Goal: Transaction & Acquisition: Subscribe to service/newsletter

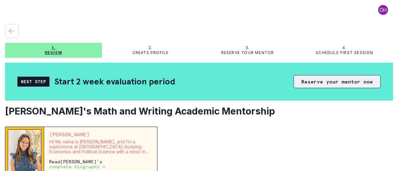
click at [353, 85] on button "Reserve your mentor now" at bounding box center [337, 81] width 87 height 13
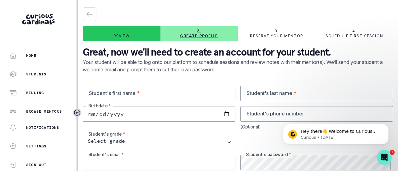
type input "[EMAIL_ADDRESS][DOMAIN_NAME]"
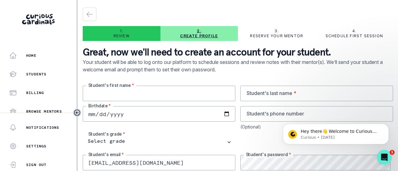
click at [167, 95] on input "text" at bounding box center [159, 94] width 153 height 16
type input "Charrlotte"
type input "Hon"
type input "2017-08-08"
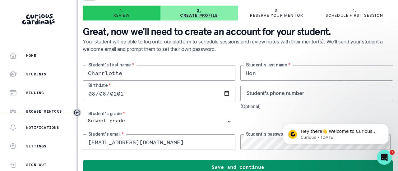
scroll to position [30, 0]
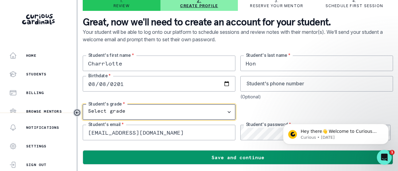
click at [124, 110] on select "Select grade 1st Grade 2nd Grade 3rd Grade 4th Grade 5th Grade 6th Grade 7th Gr…" at bounding box center [159, 113] width 153 height 16
select select "3rd Grade"
click at [83, 105] on select "Select grade 1st Grade 2nd Grade 3rd Grade 4th Grade 5th Grade 6th Grade 7th Gr…" at bounding box center [159, 113] width 153 height 16
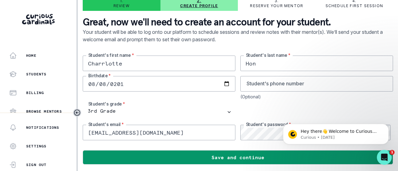
drag, startPoint x: 160, startPoint y: 133, endPoint x: 81, endPoint y: 131, distance: 78.4
click at [81, 131] on main "1. Review 2. Create profile 3. Reserve your mentor 4. Schedule first session Gr…" at bounding box center [238, 85] width 320 height 171
click at [129, 138] on input "charr" at bounding box center [159, 133] width 153 height 16
type input "[EMAIL_ADDRESS][DOMAIN_NAME]"
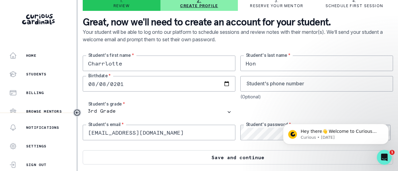
click at [237, 155] on button "Save and continue" at bounding box center [238, 158] width 311 height 14
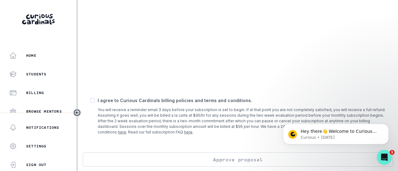
scroll to position [302, 0]
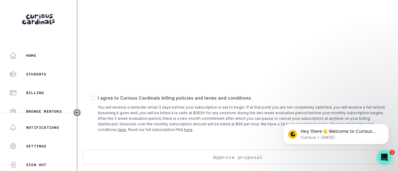
click at [93, 97] on span at bounding box center [92, 98] width 5 height 5
click at [90, 98] on input "checkbox" at bounding box center [90, 98] width 0 height 0
checkbox input "true"
click at [172, 157] on button "Approve proposal" at bounding box center [238, 157] width 311 height 14
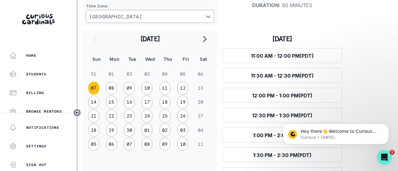
scroll to position [88, 0]
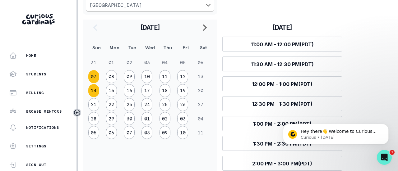
click at [92, 92] on button "14" at bounding box center [93, 90] width 11 height 13
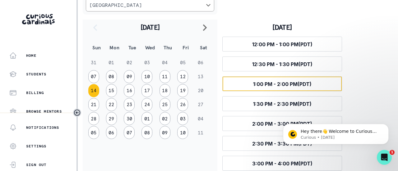
click at [263, 83] on span "1:00 PM - 2:00 PM (PDT)" at bounding box center [282, 84] width 58 height 6
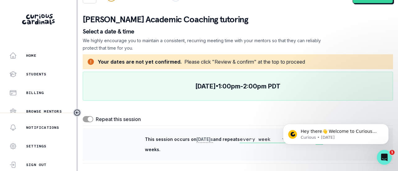
scroll to position [17, 0]
click at [386, 125] on icon "Dismiss notification" at bounding box center [387, 126] width 2 height 2
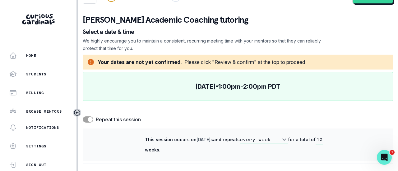
click at [280, 138] on select "every week every 2 weeks" at bounding box center [264, 139] width 48 height 7
click at [281, 122] on div "Repeat this session" at bounding box center [238, 119] width 311 height 7
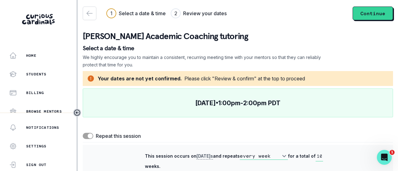
scroll to position [0, 0]
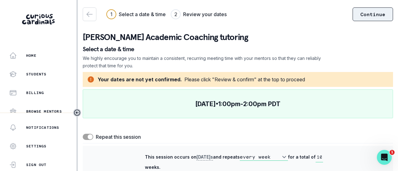
click at [368, 17] on button "Continue" at bounding box center [373, 14] width 40 height 14
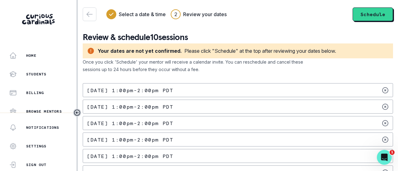
click at [169, 91] on p "Sun Sep 14, 2025 1:00pm - 2:00pm PDT" at bounding box center [130, 90] width 86 height 5
click at [383, 123] on icon at bounding box center [385, 123] width 7 height 7
click at [382, 124] on icon at bounding box center [385, 123] width 7 height 7
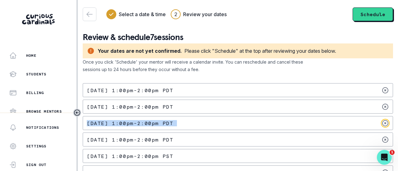
click at [382, 124] on icon at bounding box center [385, 123] width 7 height 7
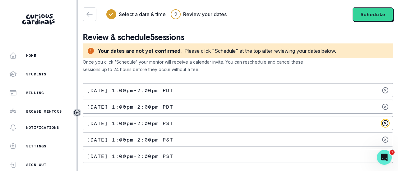
click at [384, 124] on icon at bounding box center [385, 123] width 7 height 7
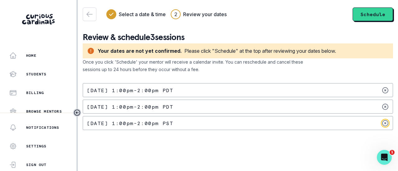
click at [384, 124] on icon at bounding box center [385, 123] width 7 height 7
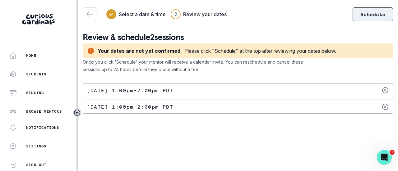
click at [374, 16] on button "Schedule" at bounding box center [373, 14] width 40 height 14
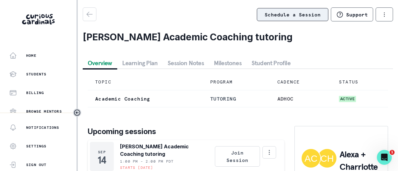
click at [282, 15] on link "Schedule a Session" at bounding box center [293, 14] width 72 height 13
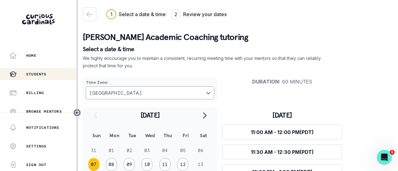
click at [37, 69] on button "Students" at bounding box center [38, 74] width 77 height 12
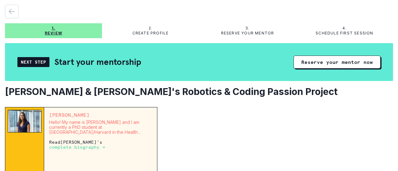
scroll to position [21, 0]
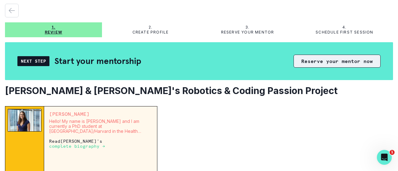
click at [311, 63] on button "Reserve your mentor now" at bounding box center [337, 61] width 87 height 13
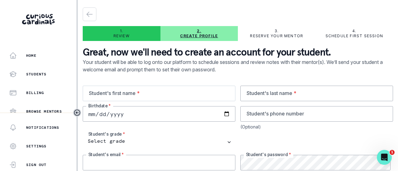
type input "[EMAIL_ADDRESS][DOMAIN_NAME]"
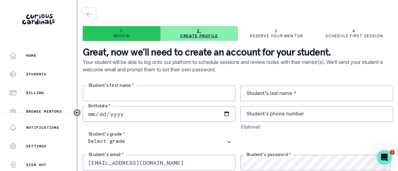
click at [156, 96] on input "text" at bounding box center [159, 94] width 153 height 16
type input "Charlotte / [PERSON_NAME]"
type input "Hon"
type input "[DATE]"
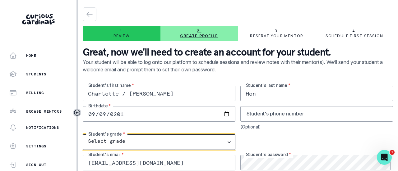
click at [227, 142] on select "Select grade 1st Grade 2nd Grade 3rd Grade 4th Grade 5th Grade 6th Grade 7th Gr…" at bounding box center [159, 143] width 153 height 16
select select "4th Grade"
click at [83, 135] on select "Select grade 1st Grade 2nd Grade 3rd Grade 4th Grade 5th Grade 6th Grade 7th Gr…" at bounding box center [159, 143] width 153 height 16
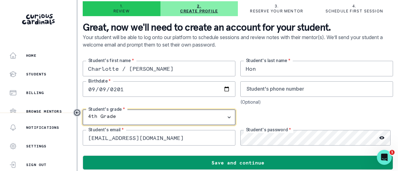
scroll to position [30, 0]
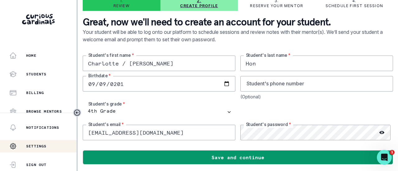
drag, startPoint x: 176, startPoint y: 136, endPoint x: 60, endPoint y: 142, distance: 116.2
click at [60, 142] on div "Home Students Billing Browse Mentors Guardian Guide Refer a friend Notification…" at bounding box center [199, 85] width 398 height 171
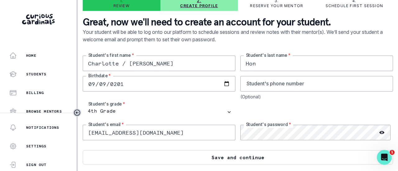
click at [269, 155] on button "Save and continue" at bounding box center [238, 158] width 311 height 14
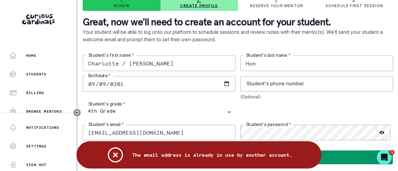
click at [222, 42] on p "Your student will be able to log onto our platform to schedule sessions and rev…" at bounding box center [238, 41] width 311 height 27
click at [175, 133] on input "[EMAIL_ADDRESS][DOMAIN_NAME]" at bounding box center [159, 133] width 153 height 16
drag, startPoint x: 179, startPoint y: 132, endPoint x: 72, endPoint y: 132, distance: 106.7
click at [72, 132] on div "Home Students Billing Browse Mentors Guardian Guide Refer a friend Notification…" at bounding box center [199, 85] width 398 height 171
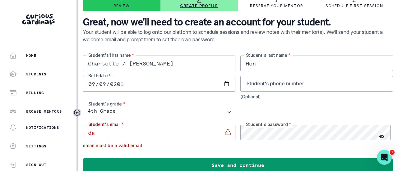
type input "[EMAIL_ADDRESS][DOMAIN_NAME]"
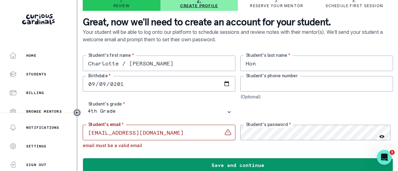
type input "4158108286"
drag, startPoint x: 286, startPoint y: 86, endPoint x: 184, endPoint y: 96, distance: 102.6
click at [184, 96] on div "[PERSON_NAME] / [PERSON_NAME] Student's first name * Hon Student's last name * …" at bounding box center [238, 102] width 311 height 93
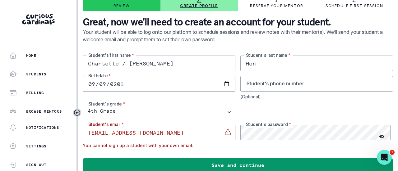
click at [184, 101] on div "[PERSON_NAME] / [PERSON_NAME] Student's first name * Hon Student's last name * …" at bounding box center [238, 102] width 311 height 93
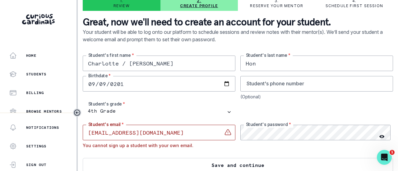
click at [201, 165] on button "Save and continue" at bounding box center [238, 165] width 311 height 14
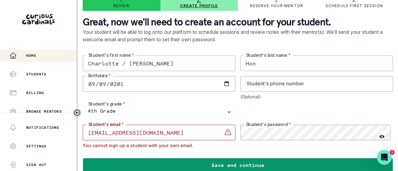
click at [37, 59] on button "Home" at bounding box center [38, 55] width 77 height 12
